Goal: Task Accomplishment & Management: Manage account settings

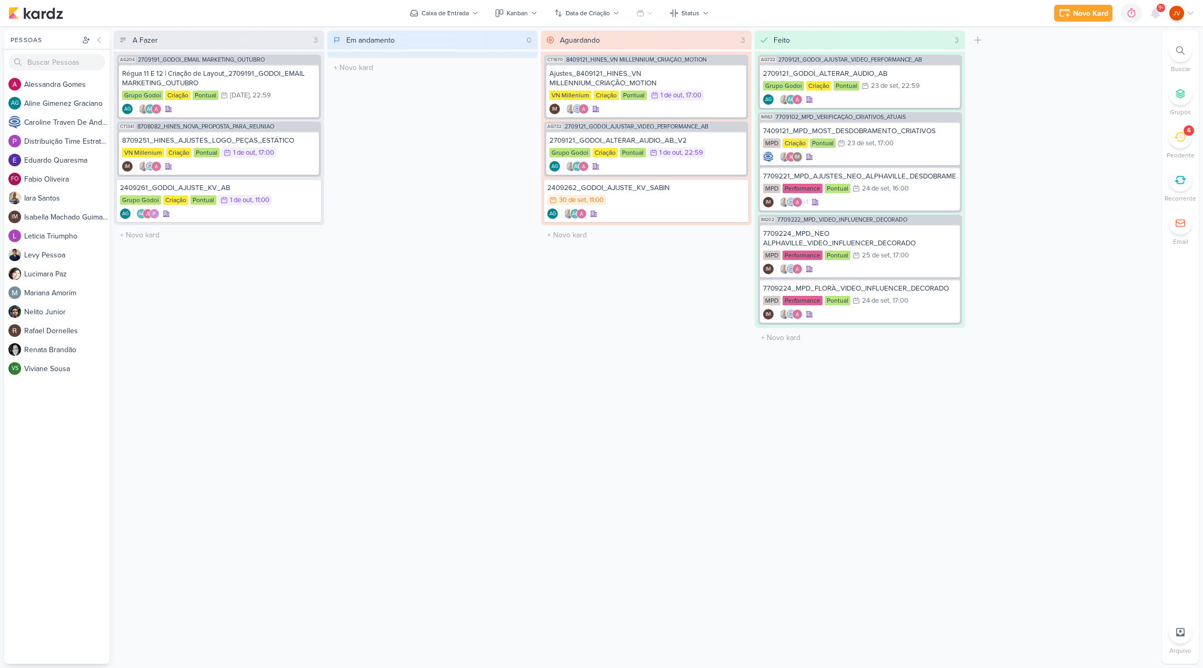
click at [1177, 136] on icon at bounding box center [1180, 137] width 12 height 12
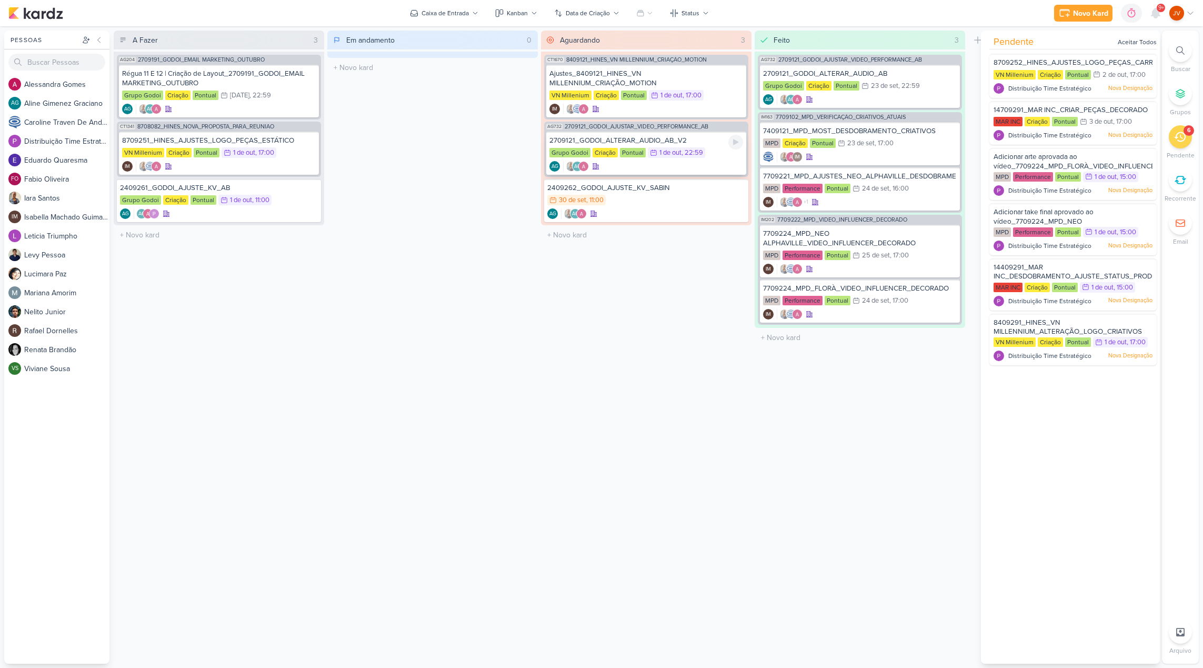
click at [697, 139] on div "2709121_GODOI_ALTERAR_AUDIO_AB_V2" at bounding box center [646, 140] width 194 height 9
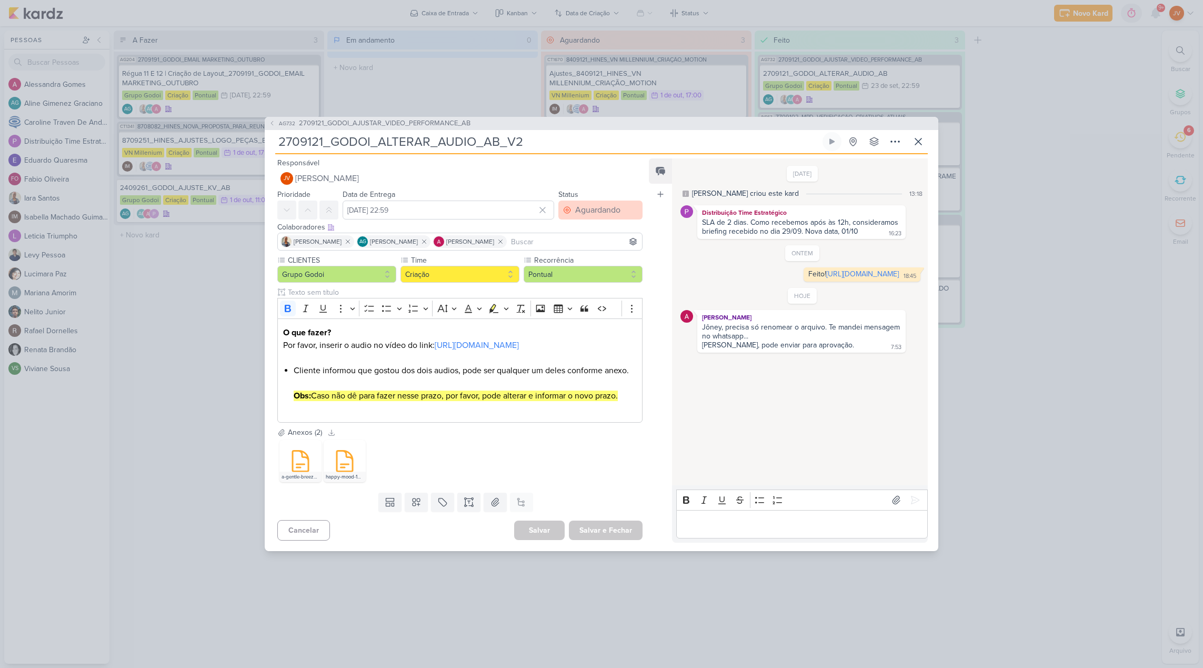
click at [606, 204] on div "Aguardando" at bounding box center [597, 210] width 45 height 13
click at [580, 277] on button "Feito" at bounding box center [595, 285] width 94 height 17
click at [622, 540] on button "Salvar e Fechar" at bounding box center [606, 529] width 74 height 19
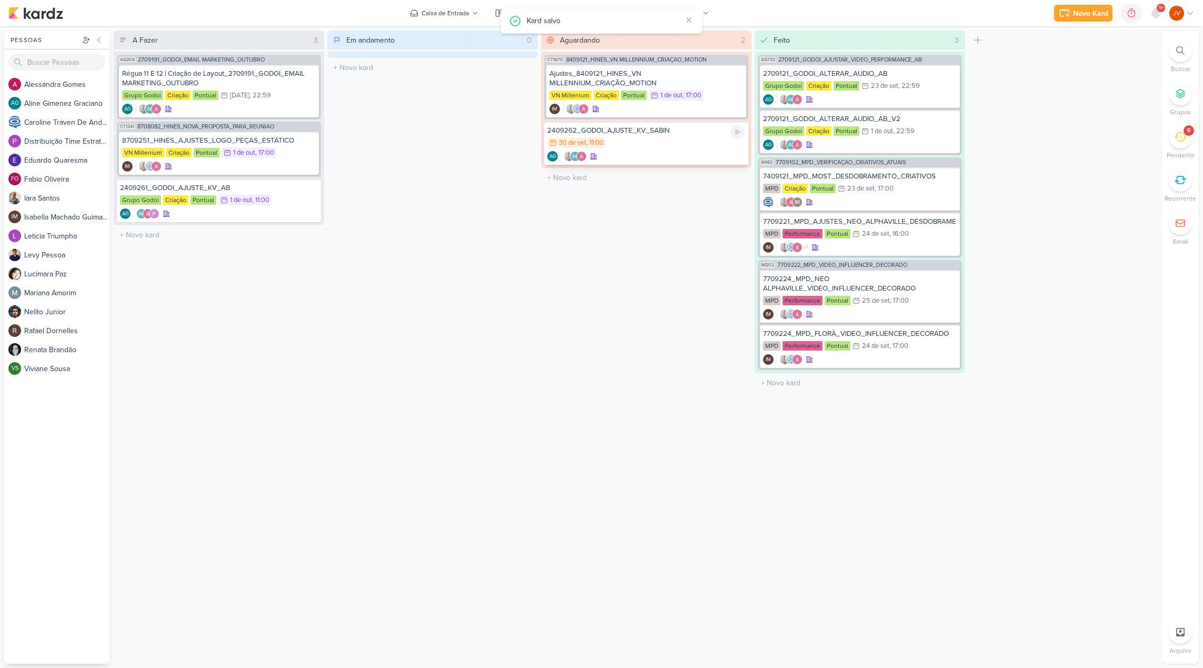
click at [681, 139] on div "30/9 [DATE] 11:00" at bounding box center [646, 143] width 198 height 12
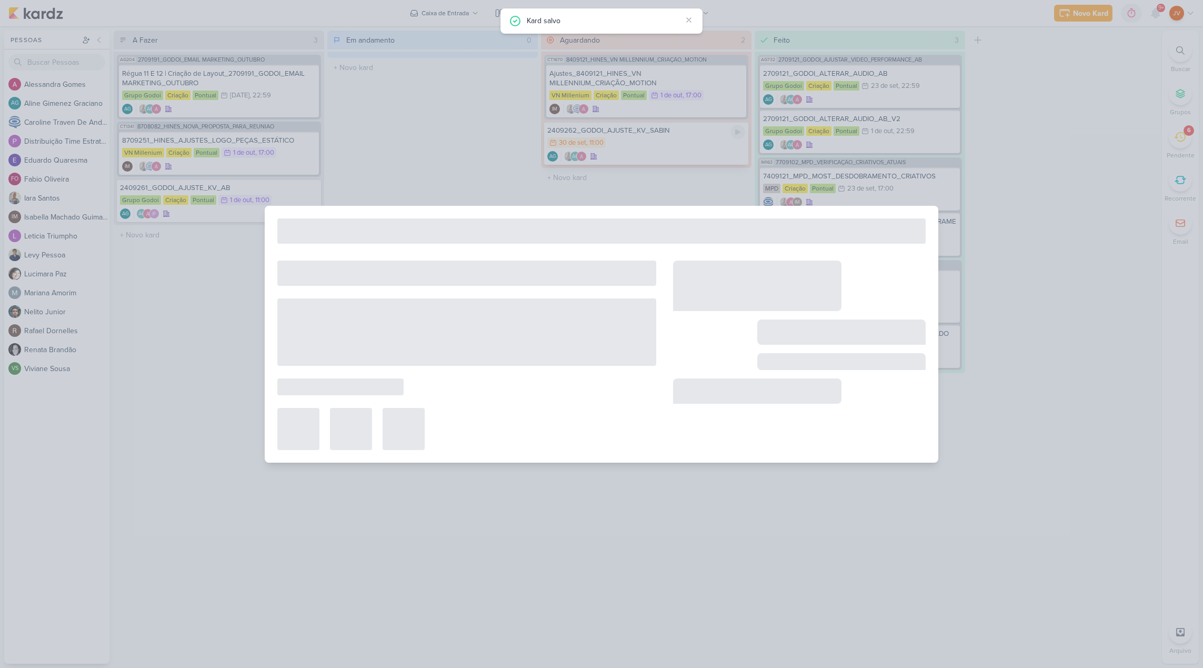
type input "2409262_GODOI_AJUSTE_KV_SABIN"
type input "[DATE] 11:00"
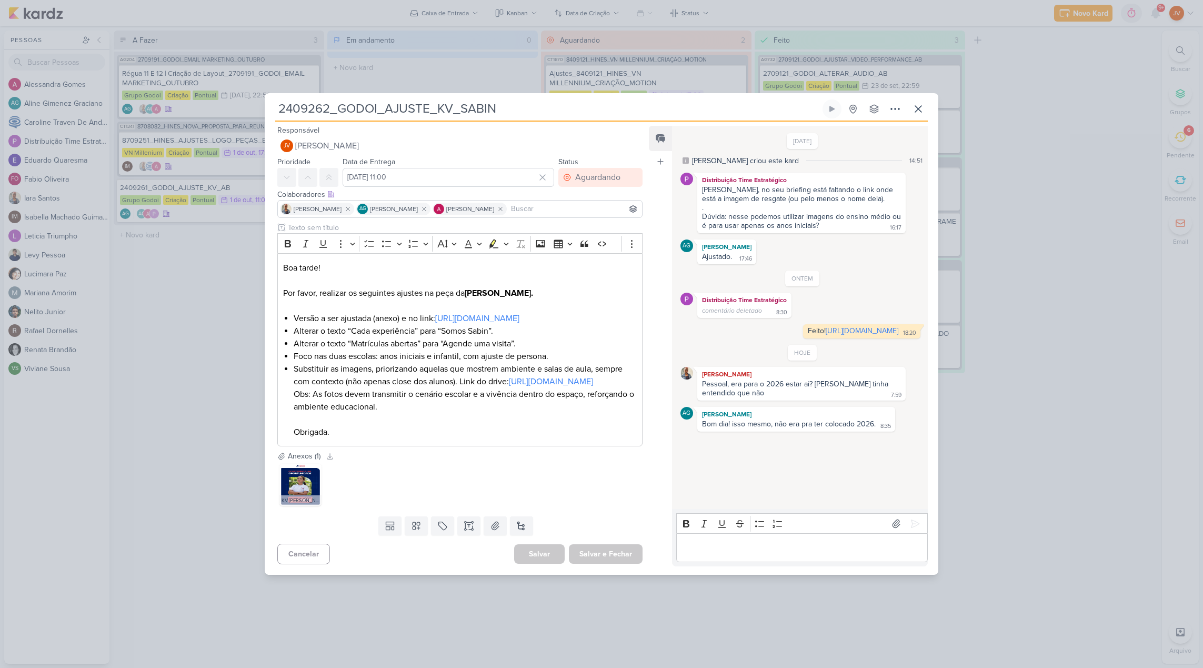
scroll to position [0, 1]
click at [738, 552] on div "Editor editing area: main" at bounding box center [801, 547] width 251 height 29
click at [777, 554] on p "MAs não tem dizendo no Briefing" at bounding box center [801, 547] width 240 height 13
click at [309, 501] on img at bounding box center [300, 484] width 42 height 42
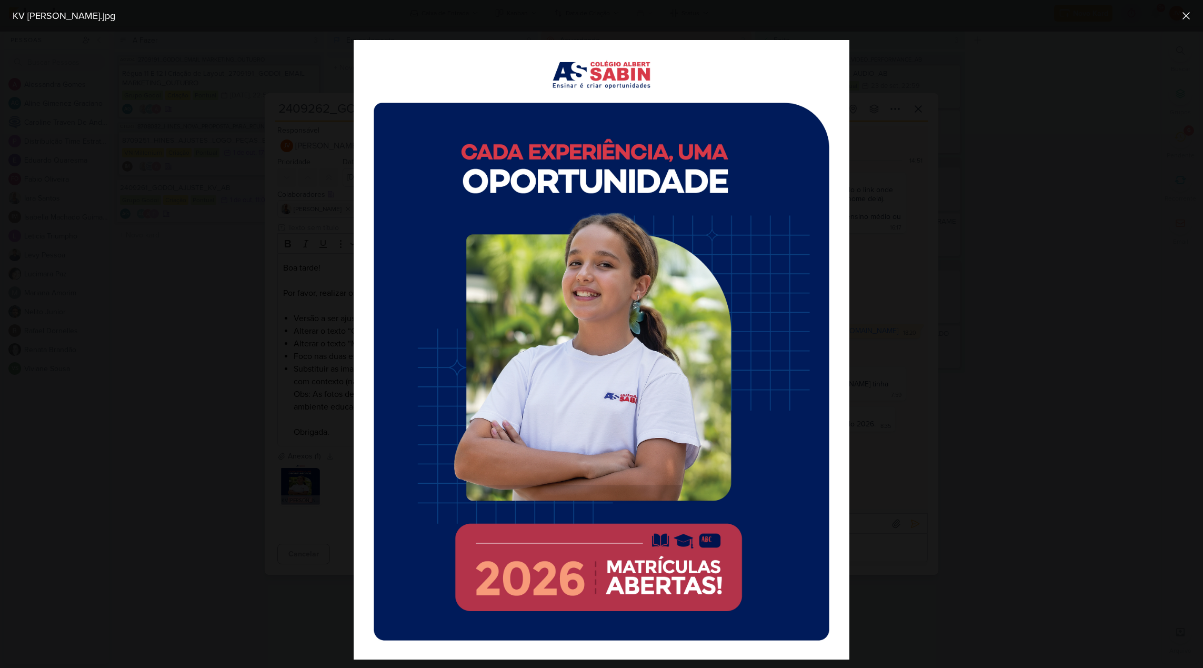
click at [280, 503] on div at bounding box center [601, 350] width 1203 height 636
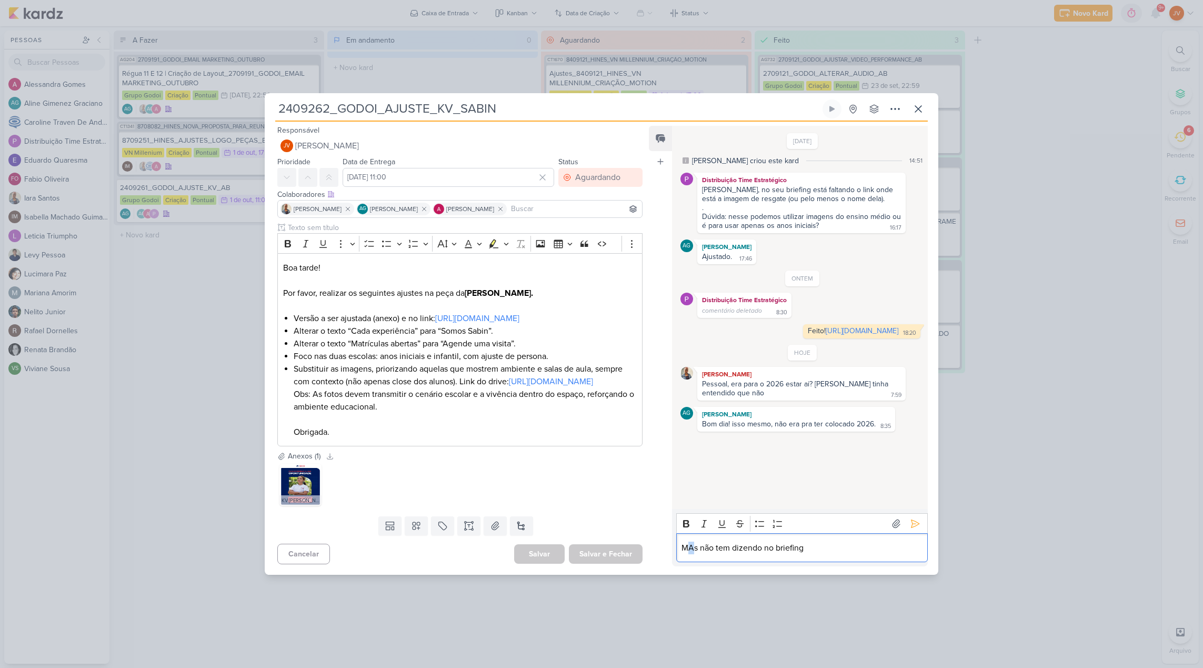
drag, startPoint x: 695, startPoint y: 557, endPoint x: 687, endPoint y: 558, distance: 8.4
click at [687, 554] on p "MAs não tem dizendo no briefing" at bounding box center [801, 547] width 240 height 13
click at [812, 554] on p "[PERSON_NAME] não tem dizendo no briefing" at bounding box center [801, 547] width 240 height 13
click at [912, 529] on icon at bounding box center [915, 523] width 11 height 11
click at [844, 554] on p "Editor editing area: main" at bounding box center [801, 547] width 240 height 13
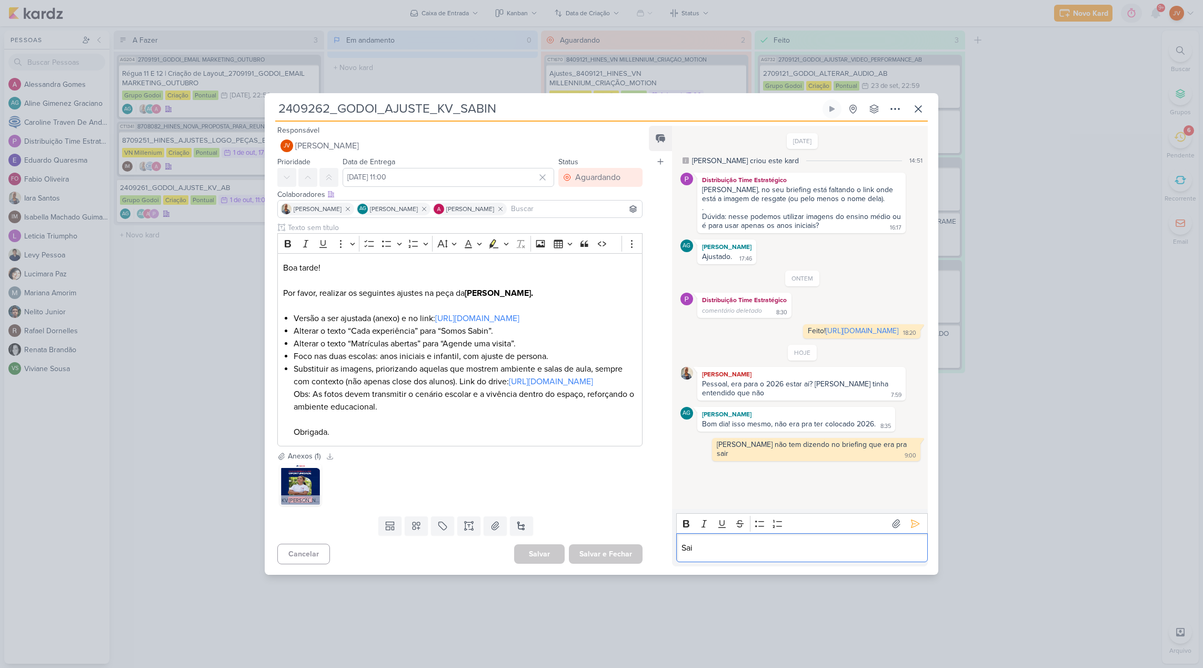
scroll to position [1, 0]
drag, startPoint x: 701, startPoint y: 560, endPoint x: 648, endPoint y: 552, distance: 53.7
click at [649, 552] on div "Feed Atrelar email Solte o email para atrelar ao kard [DATE] [PERSON_NAME] crio…" at bounding box center [788, 346] width 279 height 440
click at [756, 554] on p "Então tiro o 2026 e eumento" at bounding box center [801, 547] width 240 height 13
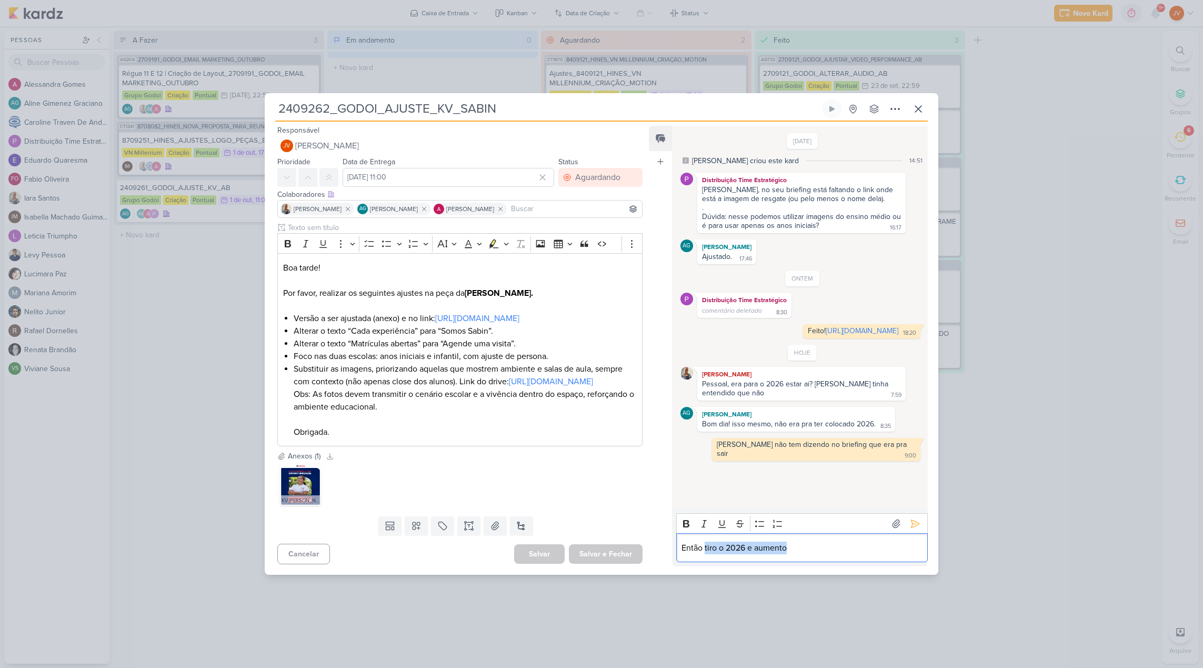
drag, startPoint x: 777, startPoint y: 561, endPoint x: 707, endPoint y: 560, distance: 69.4
click at [704, 554] on p "Então tiro o 2026 e aumento" at bounding box center [801, 547] width 240 height 13
click at [775, 554] on p "Então vou tirar o 2026 e eumaentar" at bounding box center [801, 547] width 240 height 13
click at [823, 554] on p "Então vou tirar o 2026 e aumaentar" at bounding box center [801, 547] width 240 height 13
click at [793, 554] on p "Então vou tirar o 2026 e aumaentar" at bounding box center [801, 547] width 240 height 13
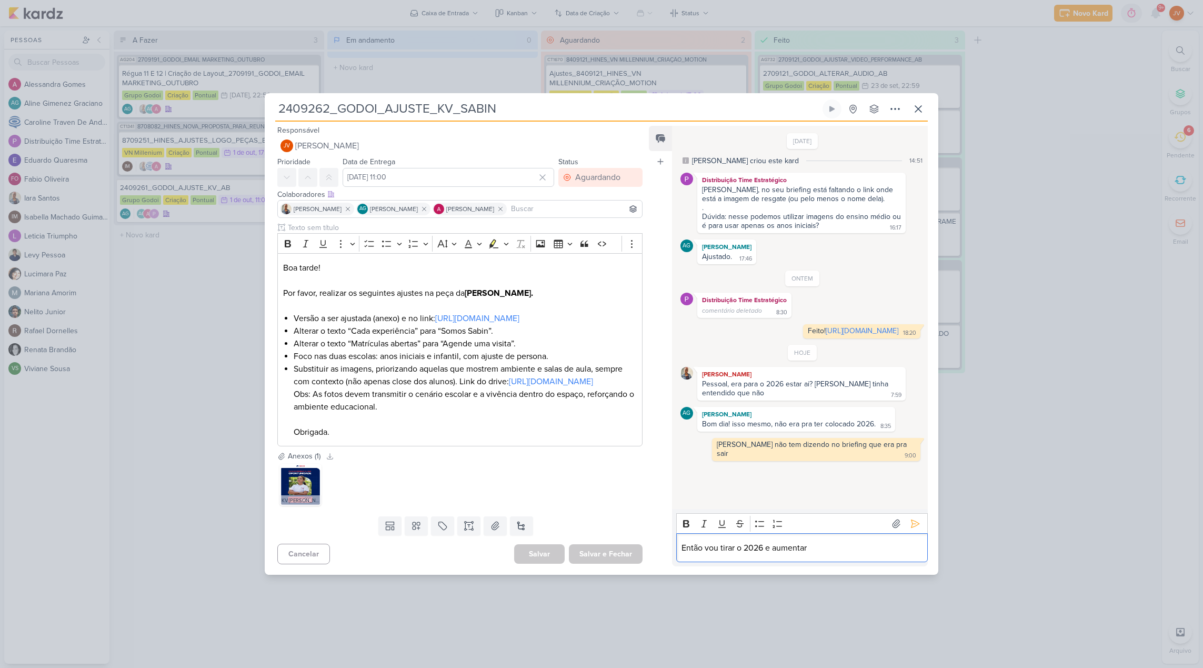
click at [814, 554] on p "Então vou tirar o 2026 e aumentar" at bounding box center [801, 547] width 240 height 13
click at [825, 331] on link "[URL][DOMAIN_NAME]" at bounding box center [861, 330] width 73 height 9
click at [810, 554] on p "Então vou tirar o 2026 e aumentar" at bounding box center [801, 547] width 240 height 13
click at [747, 554] on p "Então vou tirar o 2026 e aumentar" at bounding box center [801, 547] width 240 height 13
click at [744, 554] on p "Então vou tirar o 2026 e aumentar" at bounding box center [801, 547] width 240 height 13
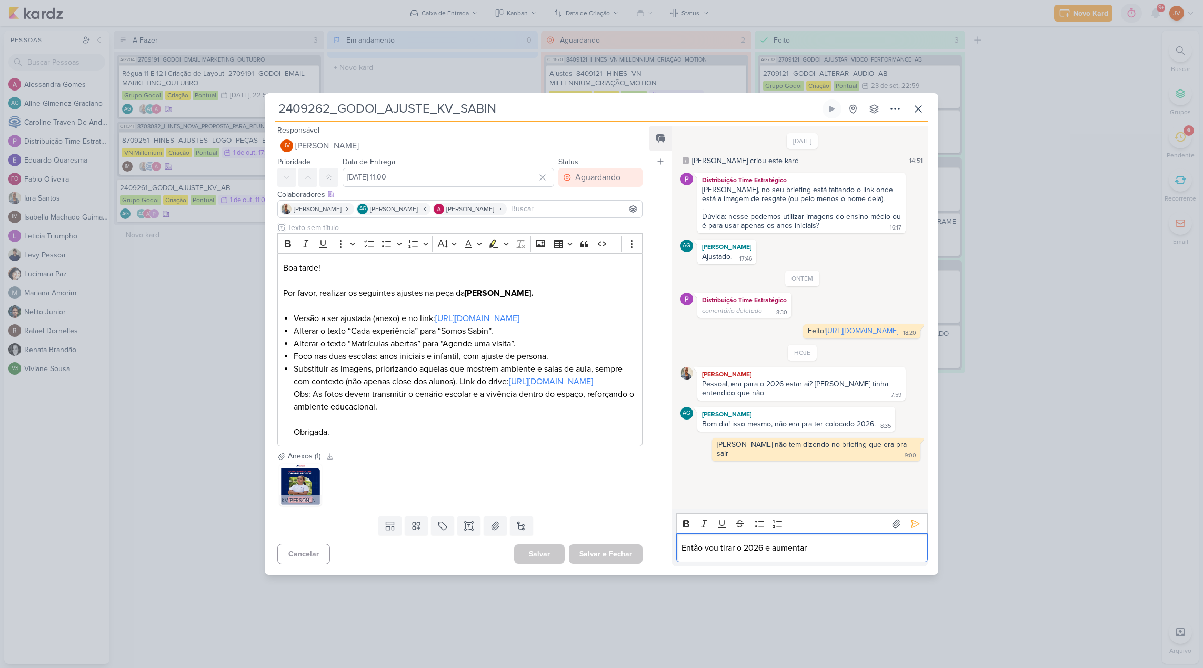
click at [765, 554] on p "Então vou tirar o 2026 e aumentar" at bounding box center [801, 547] width 240 height 13
click at [745, 554] on p "Então vou tirar o 2026 e aumentar" at bounding box center [801, 547] width 240 height 13
click at [767, 554] on p "Então vou tirar o "2026 e aumentar" at bounding box center [801, 547] width 240 height 13
click at [824, 554] on p "Então vou tirar o "2026" e aumentar" at bounding box center [801, 547] width 240 height 13
click at [823, 554] on p "Então vou tirar o "2026" e aumentar o agende uma visita" at bounding box center [801, 547] width 240 height 13
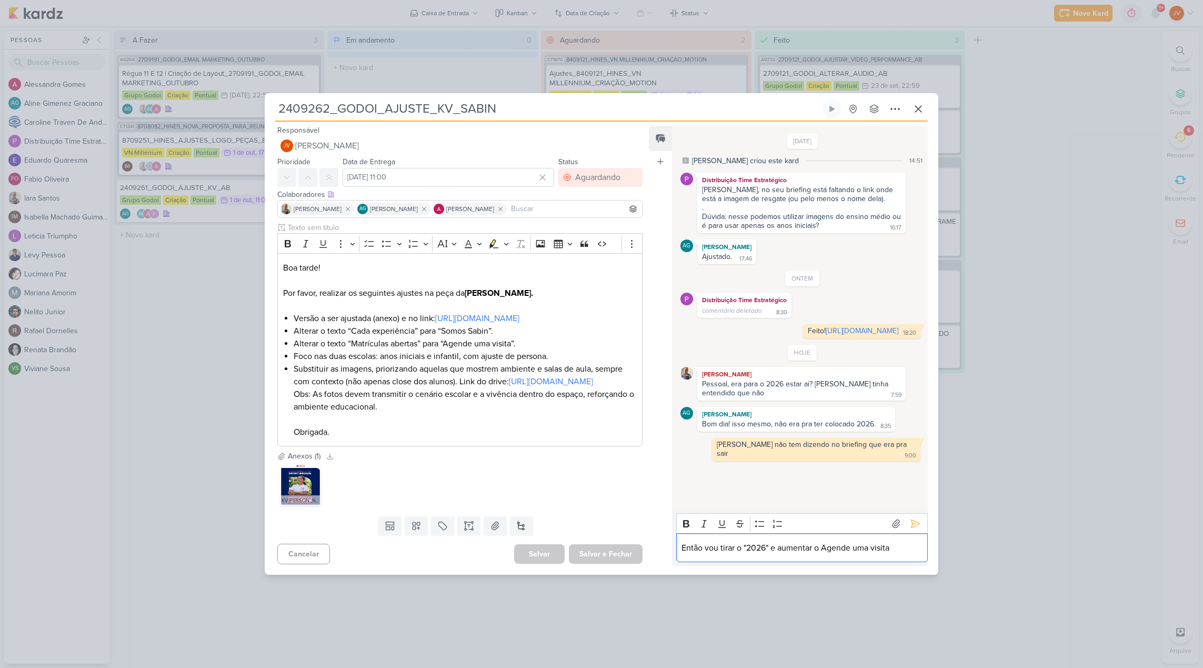
click at [823, 554] on p "Então vou tirar o "2026" e aumentar o Agende uma visita" at bounding box center [801, 547] width 240 height 13
click at [900, 554] on p "Então vou tirar o "2026" e aumentar o "Agende uma visita" at bounding box center [801, 547] width 240 height 13
click at [825, 554] on p "Então vou tirar o "2026" e aumentar o Agende uma visita" at bounding box center [801, 547] width 240 height 13
click at [894, 554] on p "Então vou tirar o "2026" e aumentar o "Agende uma visita" at bounding box center [801, 547] width 240 height 13
click at [826, 554] on p "Então vou tirar o "2026" e aumentar o Agende uma visita" at bounding box center [801, 547] width 240 height 13
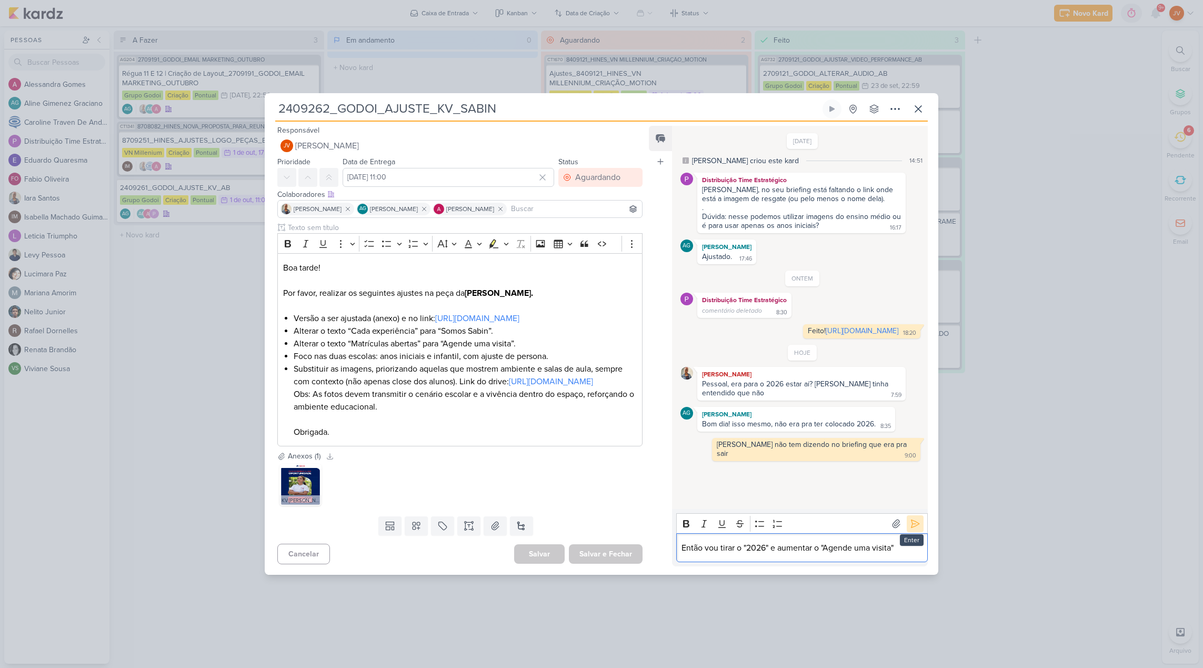
click at [910, 529] on icon at bounding box center [915, 523] width 11 height 11
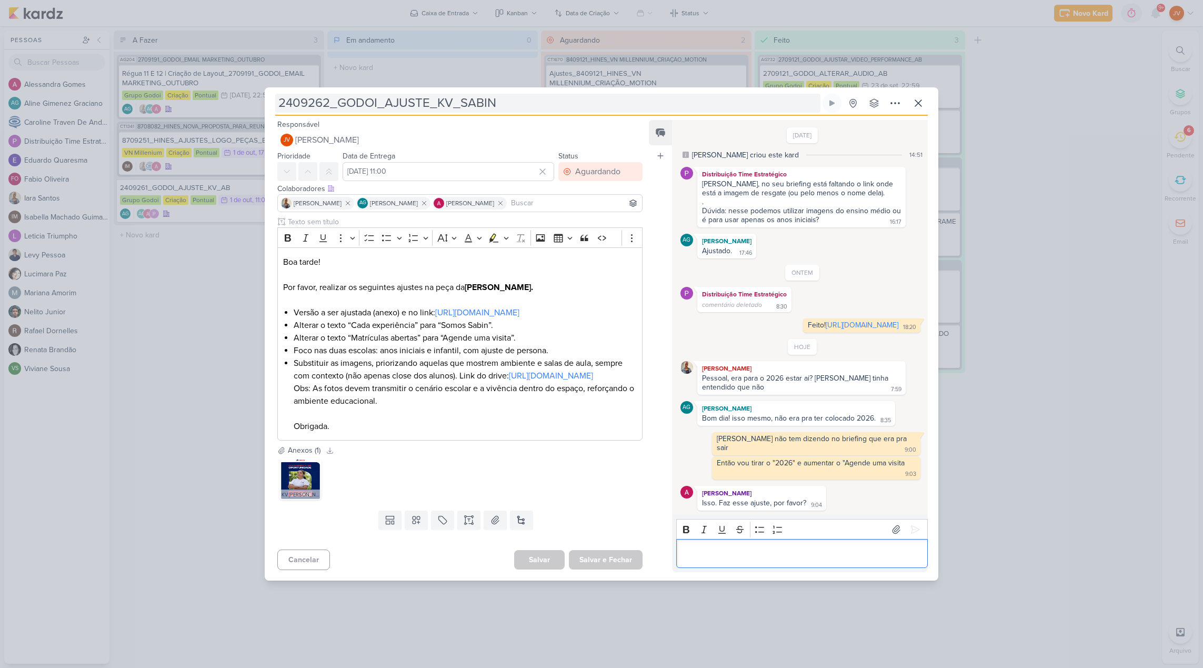
click at [427, 95] on input "2409262_GODOI_AJUSTE_KV_SABIN" at bounding box center [547, 103] width 545 height 19
drag, startPoint x: 400, startPoint y: 666, endPoint x: 367, endPoint y: 94, distance: 572.3
click at [367, 94] on input "2409262_GODOI_AJUSTE_KV_SABIN" at bounding box center [547, 103] width 545 height 19
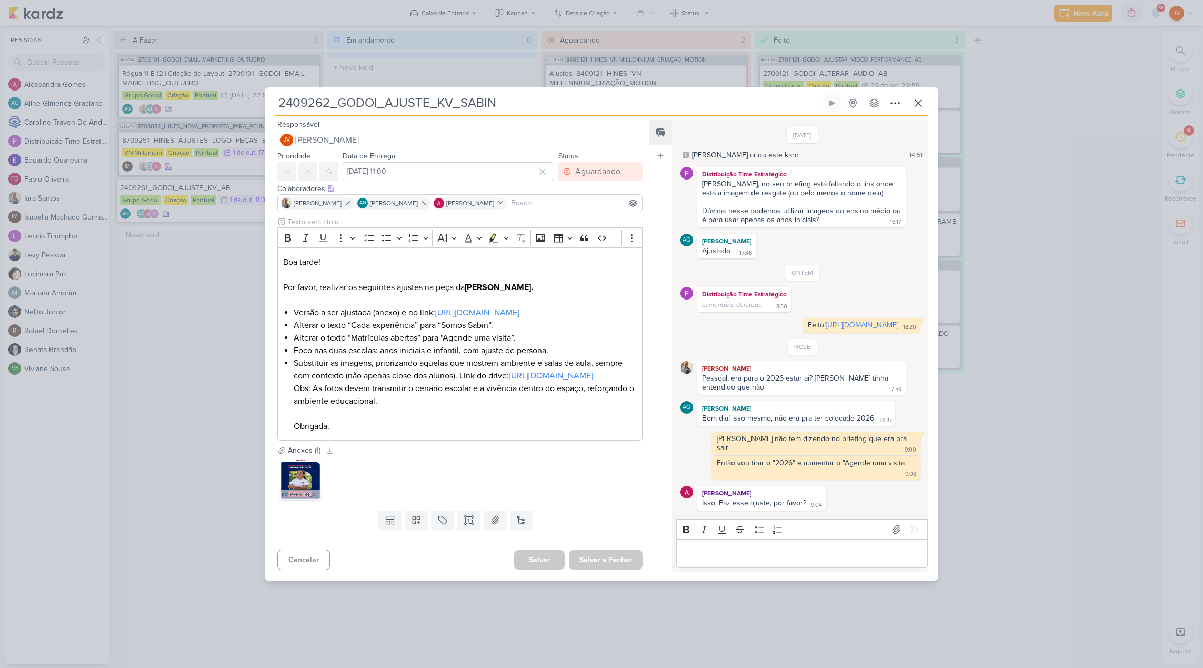
click at [493, 94] on input "2409262_GODOI_AJUSTE_KV_SABIN" at bounding box center [547, 103] width 545 height 19
drag, startPoint x: 498, startPoint y: 93, endPoint x: 338, endPoint y: 96, distance: 159.4
click at [338, 96] on input "2409262_GODOI_AJUSTE_KV_SABIN" at bounding box center [547, 103] width 545 height 19
click at [504, 94] on input "2409262_GODOI_AJUSTE_KV_SABIN" at bounding box center [547, 103] width 545 height 19
drag, startPoint x: 486, startPoint y: 96, endPoint x: 341, endPoint y: 95, distance: 144.7
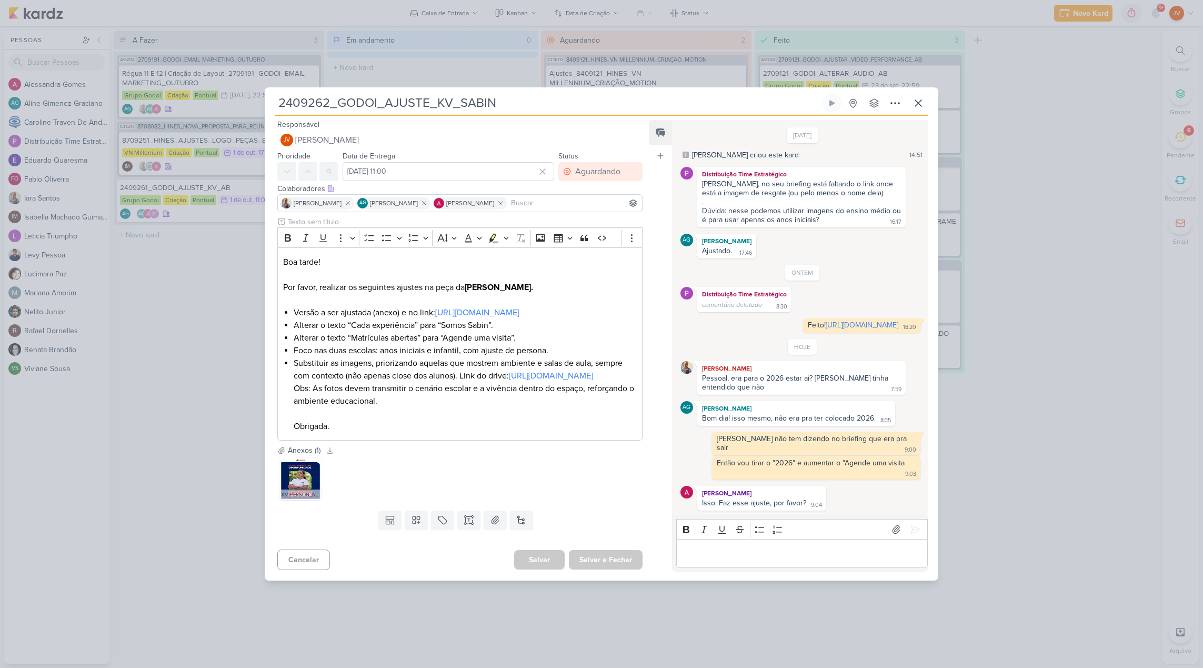
click at [341, 95] on input "2409262_GODOI_AJUSTE_KV_SABIN" at bounding box center [547, 103] width 545 height 19
click at [392, 94] on input "2409262_GODOI_AJUSTE_KV_SABIN" at bounding box center [547, 103] width 545 height 19
drag, startPoint x: 490, startPoint y: 97, endPoint x: 250, endPoint y: 90, distance: 240.0
click at [250, 90] on div "2409262_GODOI_AJUSTE_KV_SABIN Criado por [PERSON_NAME]" at bounding box center [601, 334] width 1203 height 668
click at [749, 560] on p "Editor editing area: main" at bounding box center [801, 553] width 240 height 13
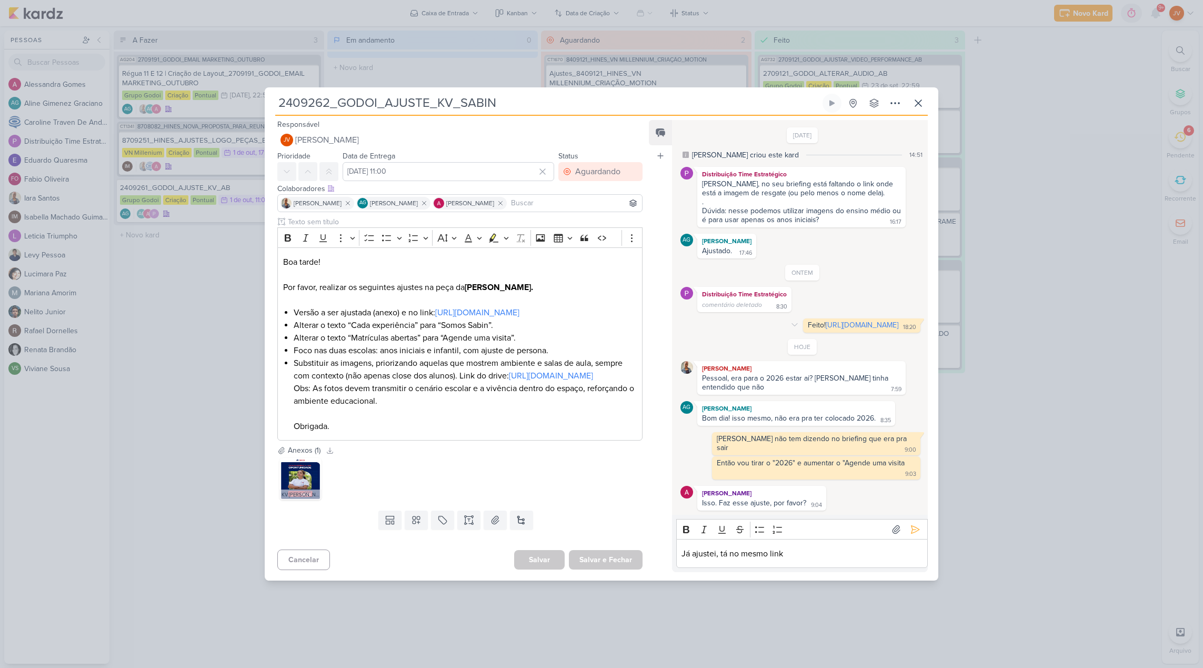
drag, startPoint x: 821, startPoint y: 336, endPoint x: 711, endPoint y: 328, distance: 109.7
click at [803, 328] on div "Feito! [URL][DOMAIN_NAME] 18:20 18:20" at bounding box center [861, 325] width 117 height 14
click at [824, 560] on p "Já ajustei, tá no mesmo link" at bounding box center [801, 553] width 240 height 13
click at [912, 524] on icon at bounding box center [915, 529] width 11 height 11
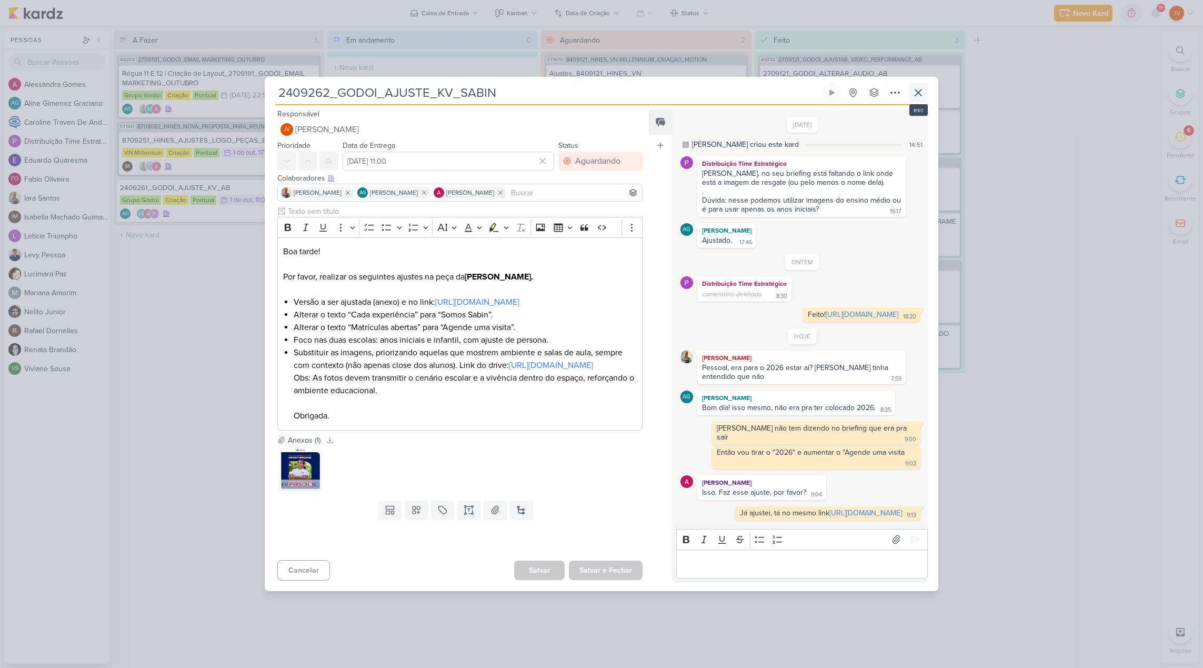
click at [922, 86] on icon at bounding box center [918, 92] width 13 height 13
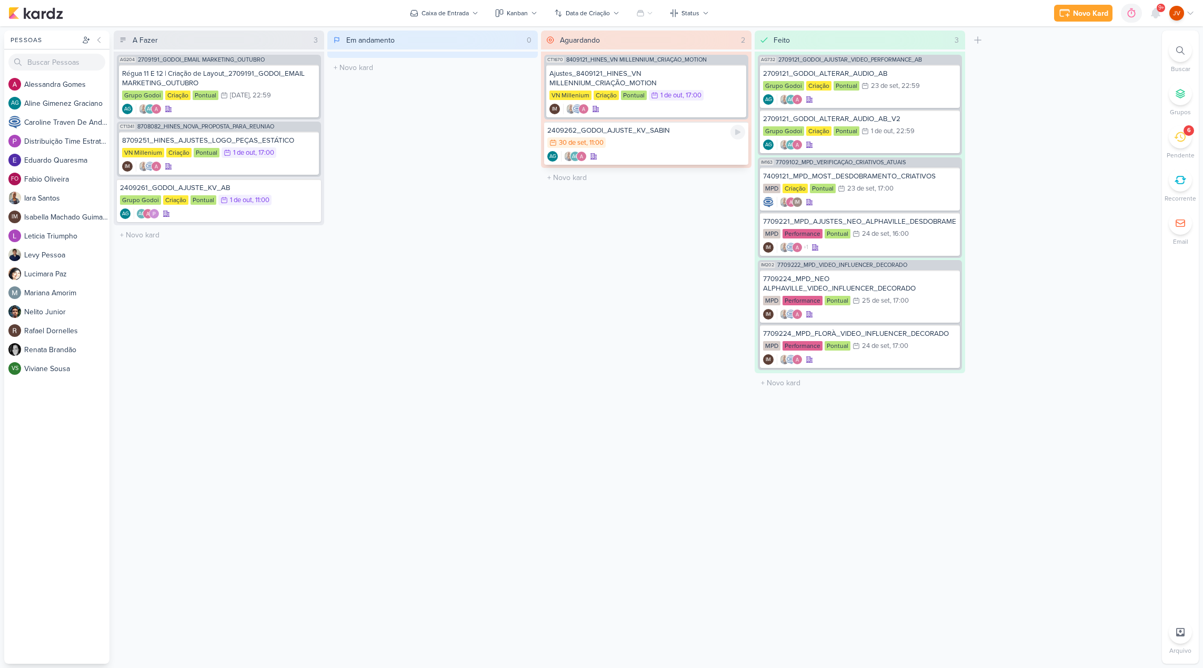
click at [711, 138] on div "30/9 [DATE] 11:00" at bounding box center [646, 143] width 198 height 12
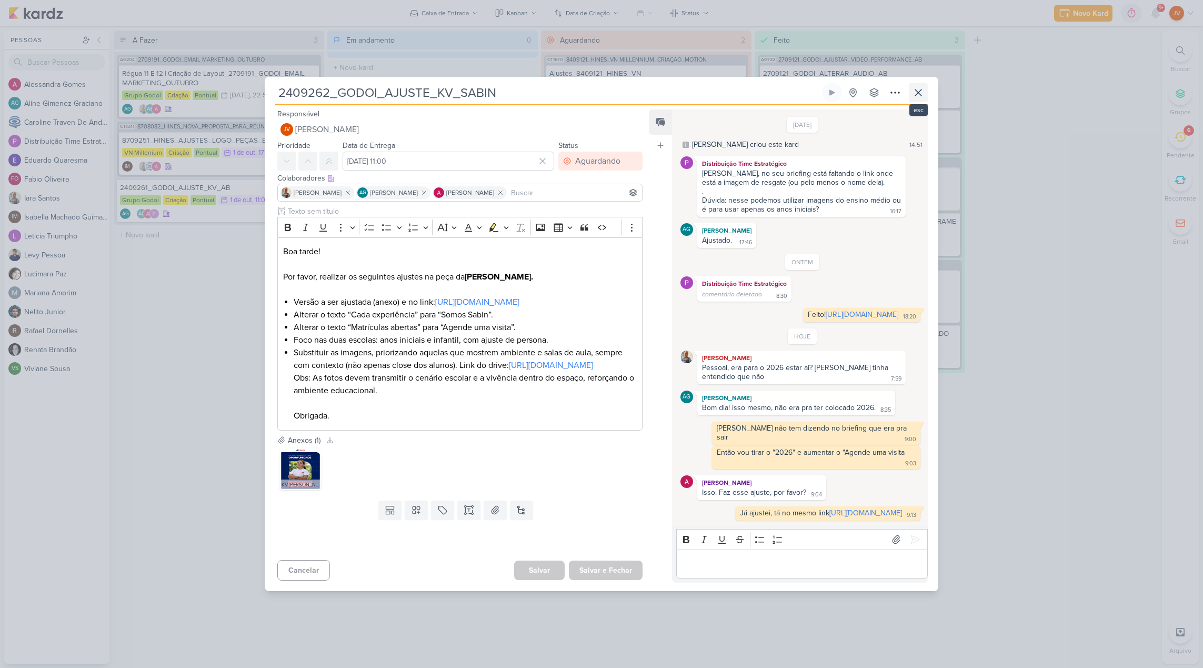
click at [922, 86] on icon at bounding box center [918, 92] width 13 height 13
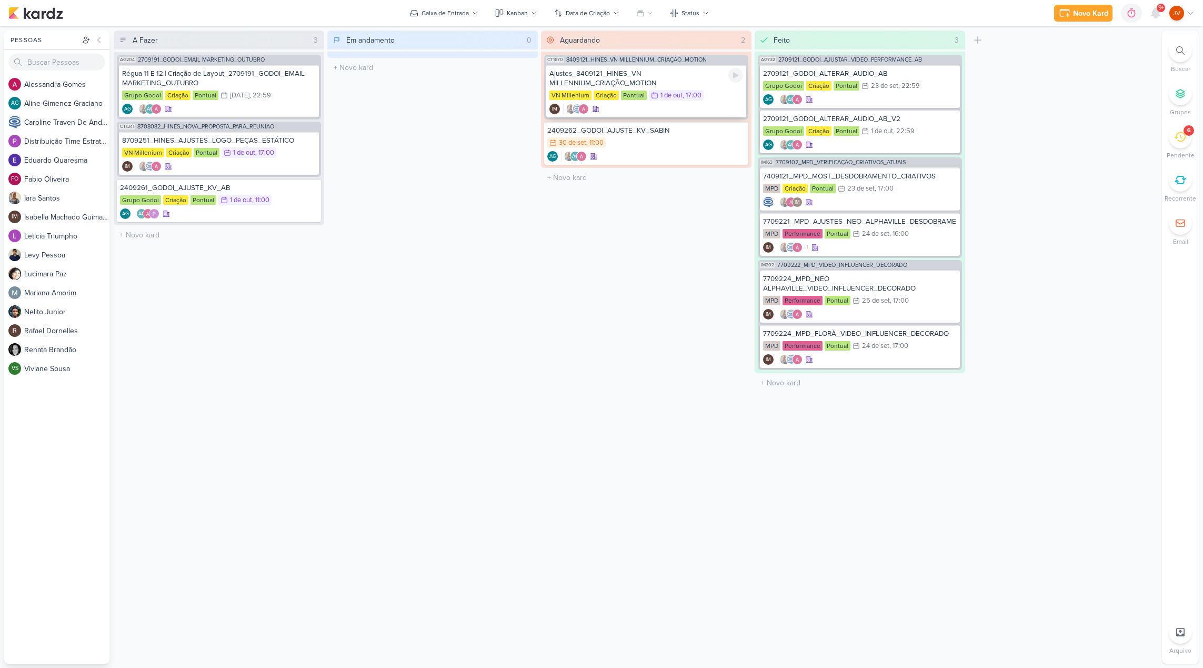
click at [664, 74] on div "Ajustes_8409121_HINES_VN MILLENNIUM_CRIAÇÃO_MOTION" at bounding box center [646, 78] width 194 height 19
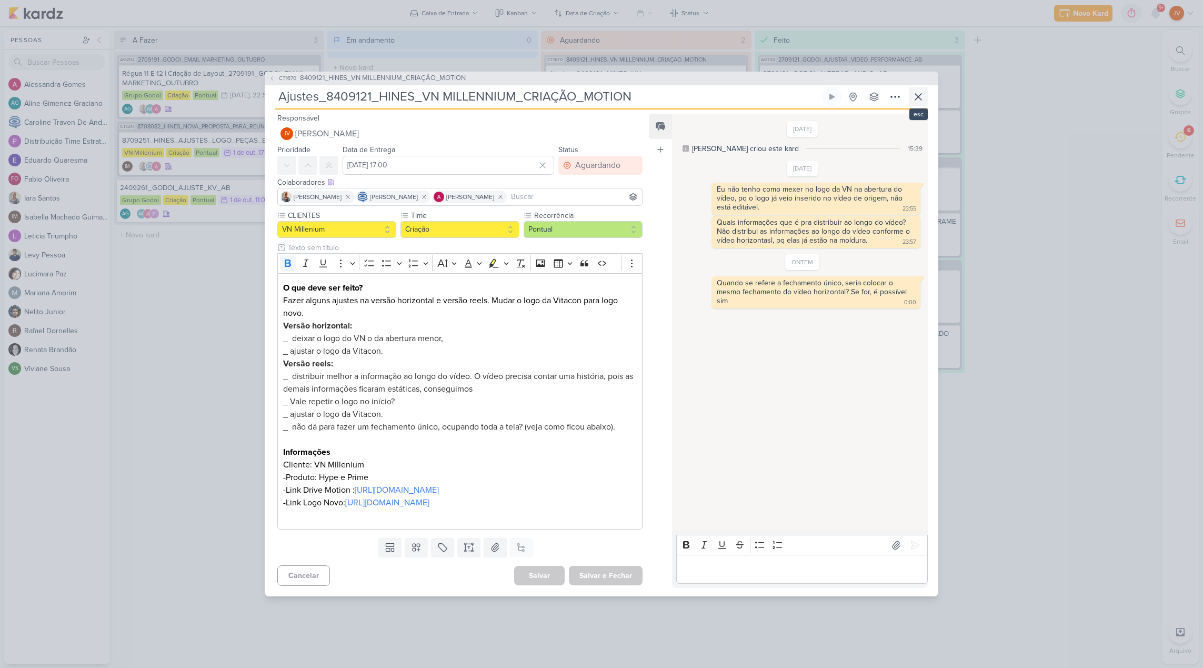
click at [915, 94] on icon at bounding box center [918, 97] width 6 height 6
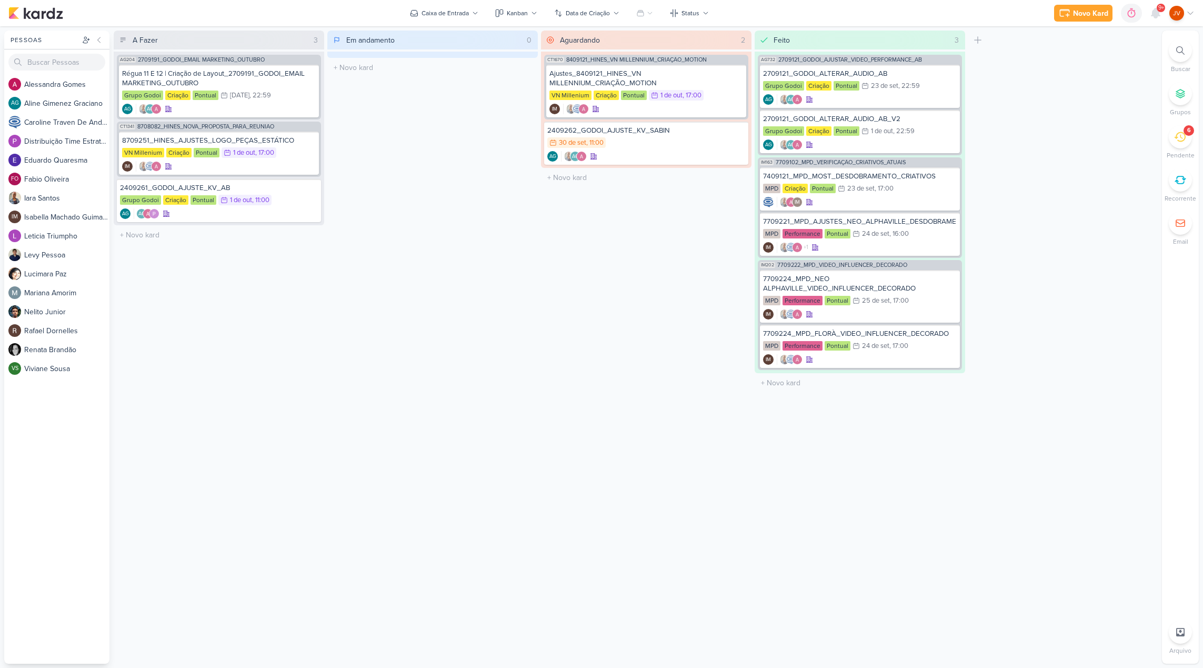
click at [1188, 128] on div "6" at bounding box center [1189, 130] width 4 height 8
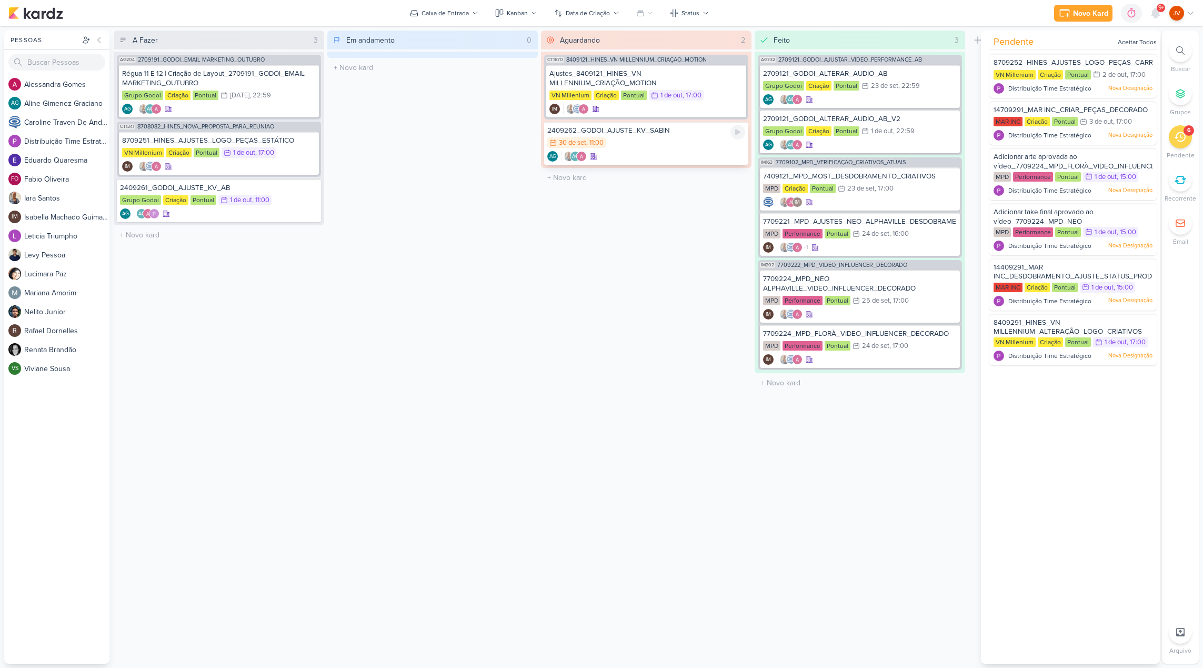
click at [690, 148] on div "30/9 [DATE] 11:00" at bounding box center [646, 143] width 198 height 12
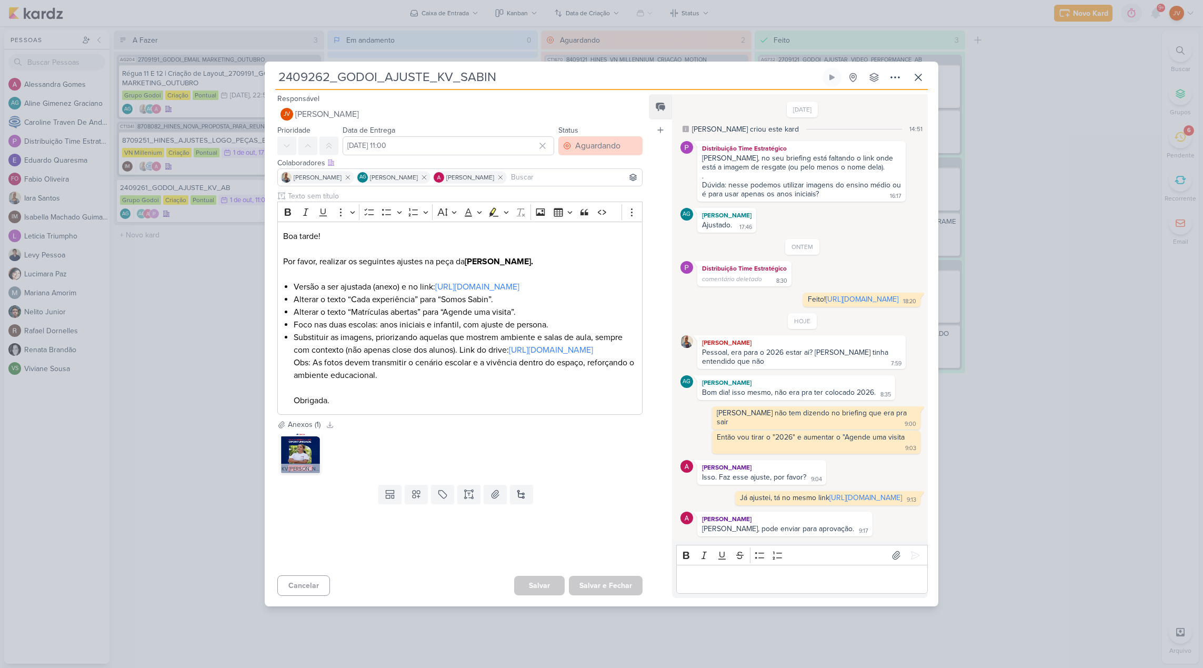
click at [612, 139] on div "Aguardando" at bounding box center [597, 145] width 45 height 13
click at [589, 213] on button "Feito" at bounding box center [595, 221] width 94 height 17
click at [612, 595] on button "Salvar e Fechar" at bounding box center [606, 585] width 74 height 19
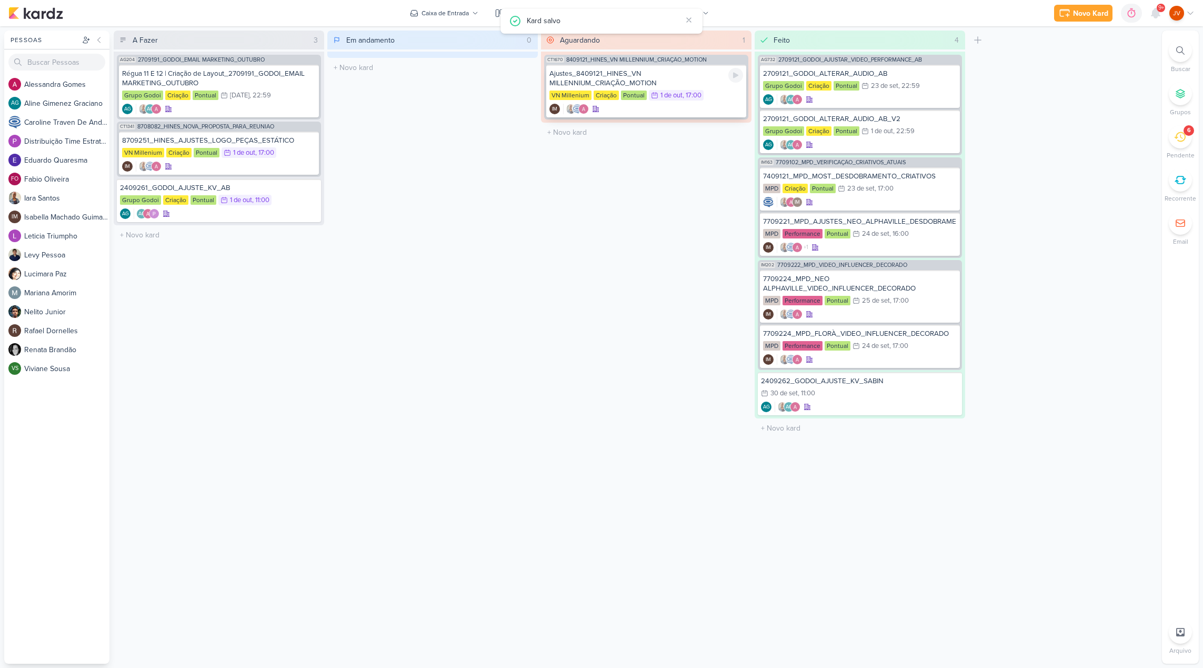
click at [663, 82] on div "Ajustes_8409121_HINES_VN MILLENNIUM_CRIAÇÃO_MOTION" at bounding box center [646, 78] width 194 height 19
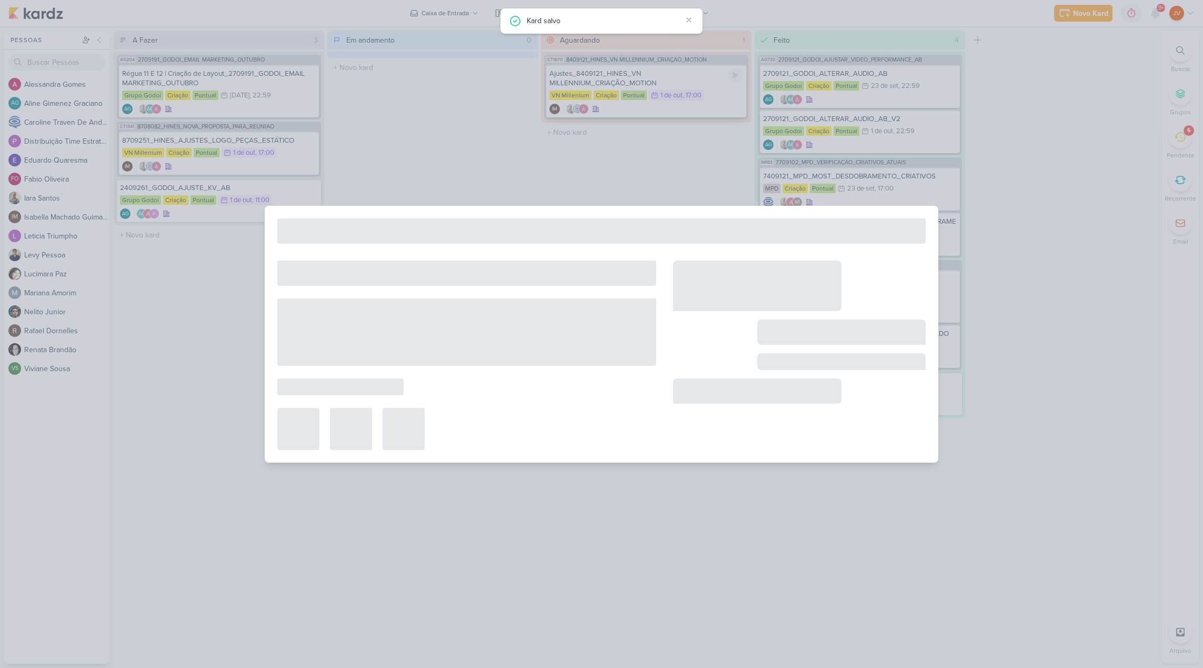
type input "Ajustes_8409121_HINES_VN MILLENNIUM_CRIAÇÃO_MOTION"
type input "[DATE] 17:00"
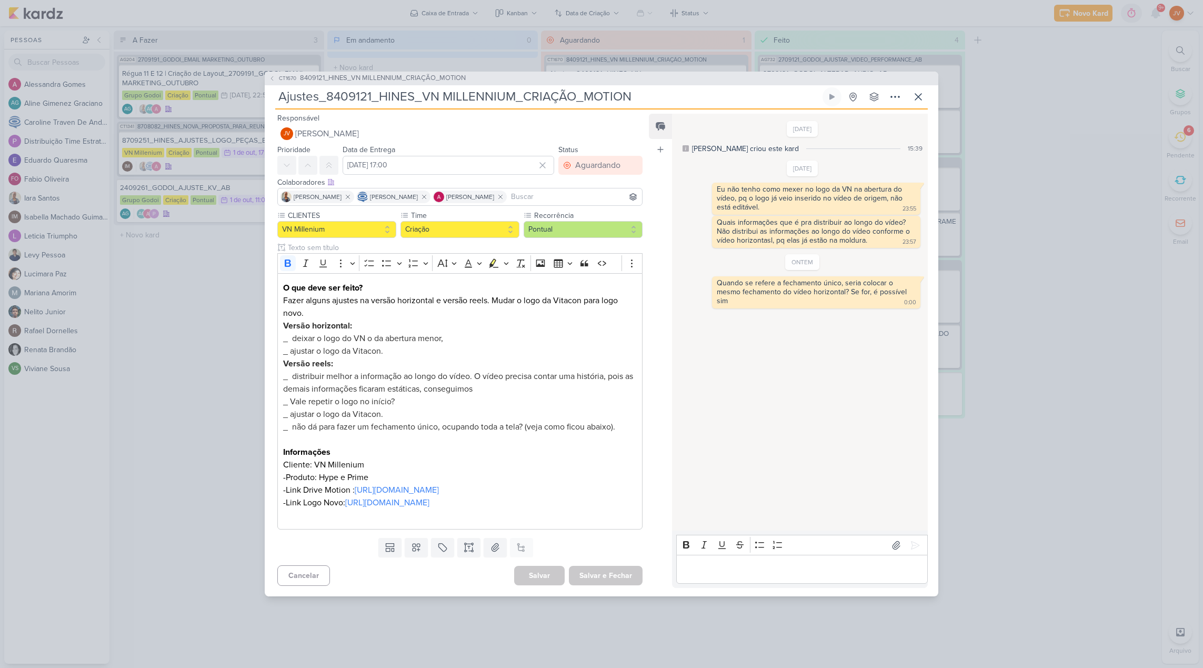
click at [1011, 117] on div "CT1670 8409121_HINES_VN MILLENNIUM_CRIAÇÃO_MOTION Ajustes_8409121_HINES_VN MILL…" at bounding box center [601, 334] width 1203 height 668
